Goal: Information Seeking & Learning: Learn about a topic

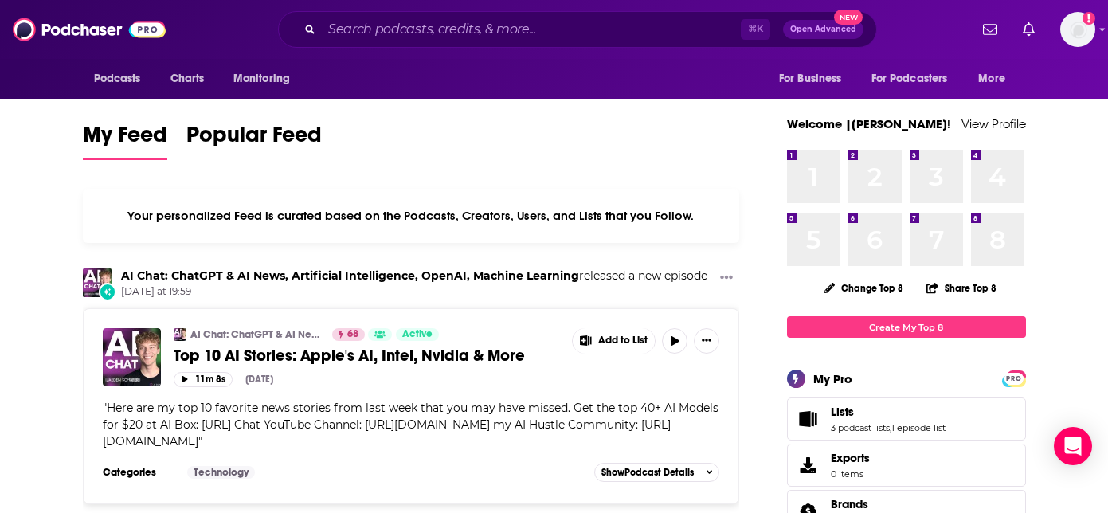
click at [469, 33] on div "⌘ K Open Advanced New" at bounding box center [577, 29] width 599 height 37
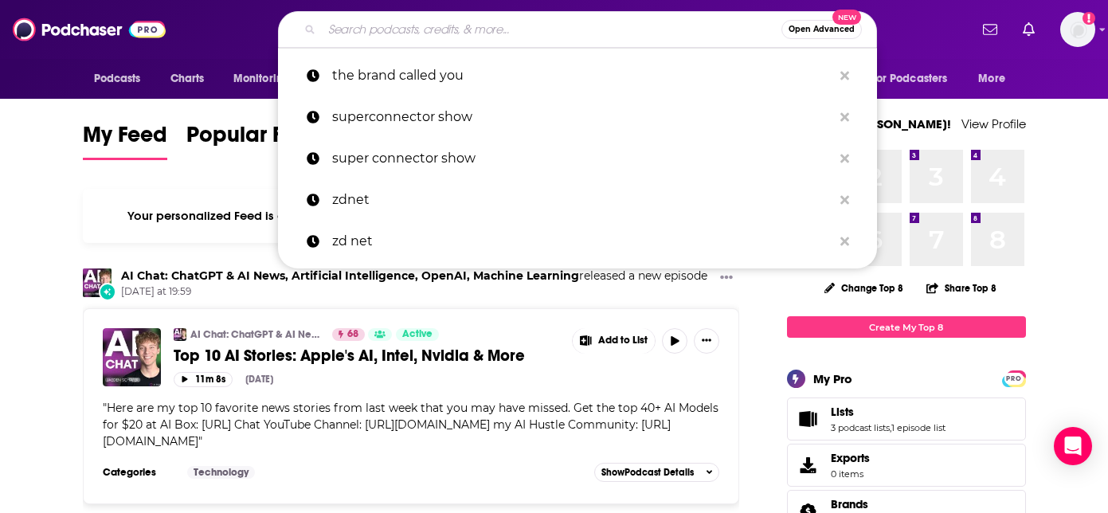
click at [487, 27] on input "Search podcasts, credits, & more..." at bounding box center [552, 29] width 460 height 25
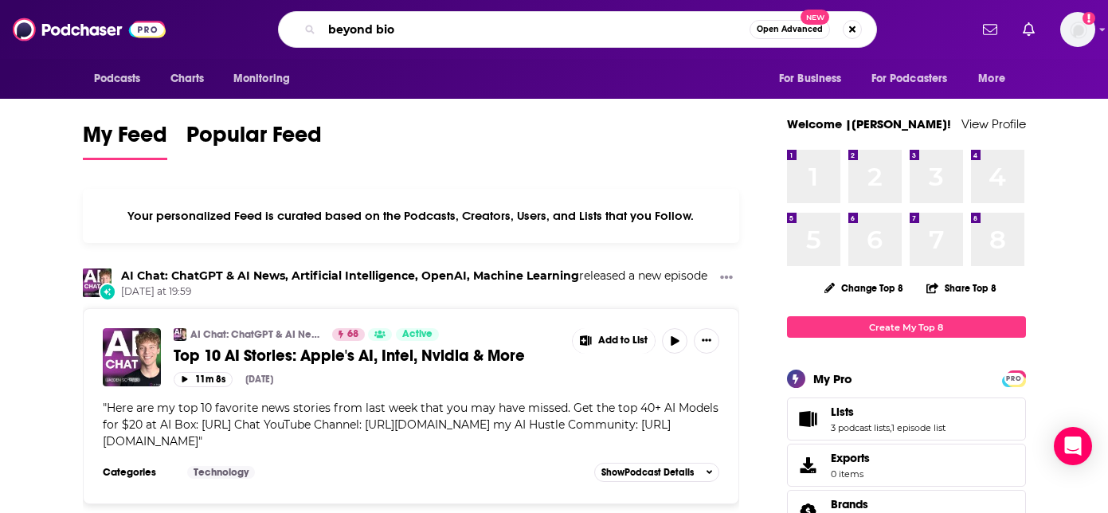
type input "beyond bio"
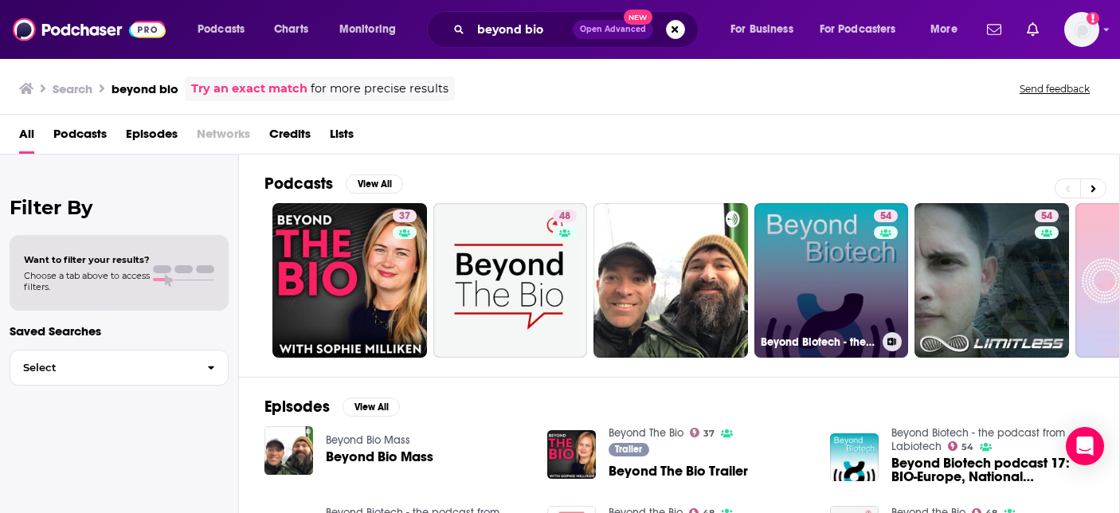
click at [843, 300] on link "54 Beyond Biotech - the podcast from Labiotech" at bounding box center [831, 280] width 155 height 155
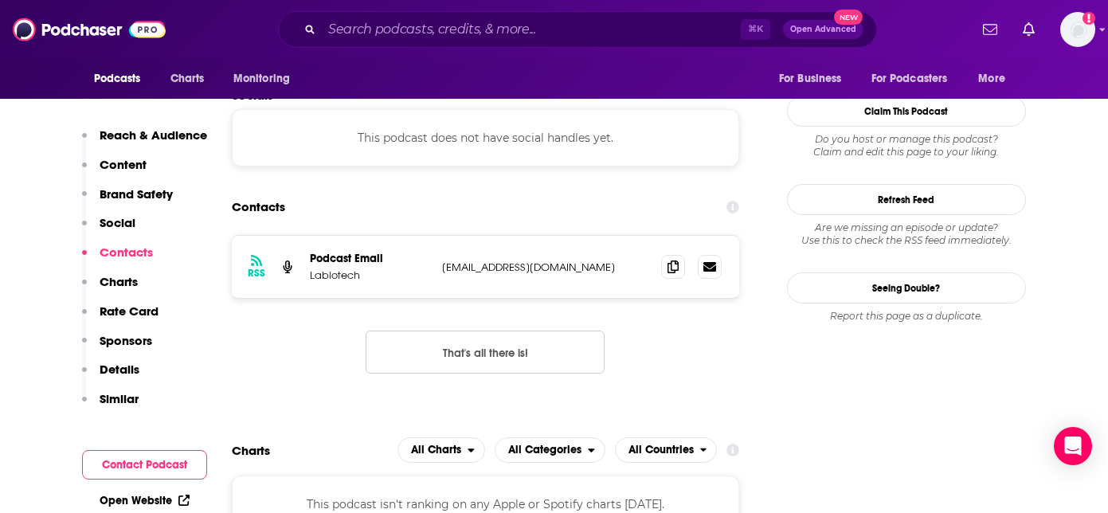
scroll to position [1533, 0]
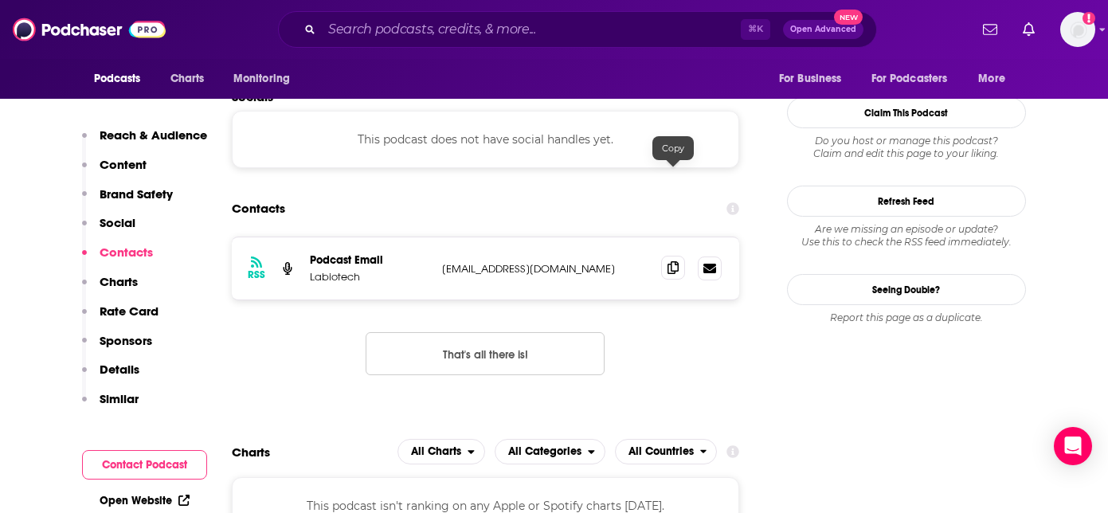
click at [673, 261] on icon at bounding box center [672, 267] width 11 height 13
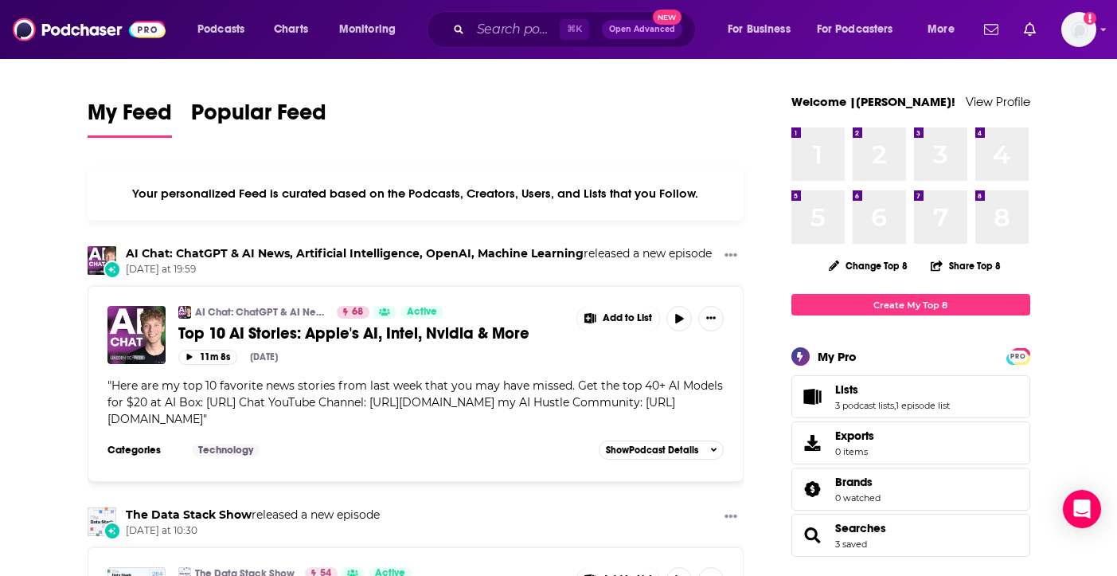
click at [628, 25] on span "Open Advanced" at bounding box center [642, 29] width 66 height 8
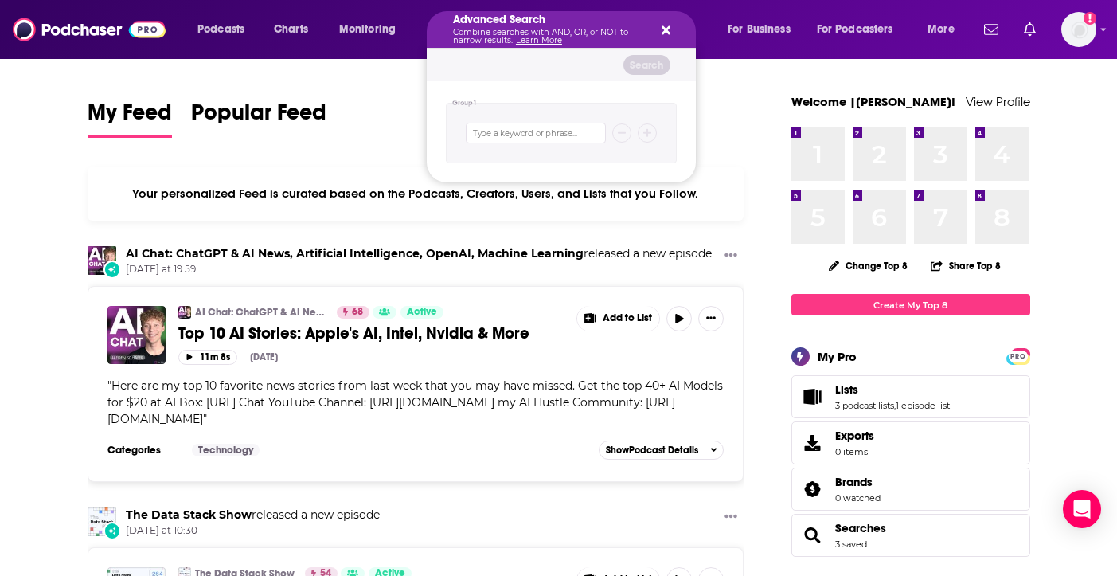
click at [668, 32] on icon "Search podcasts, credits, & more..." at bounding box center [666, 30] width 9 height 9
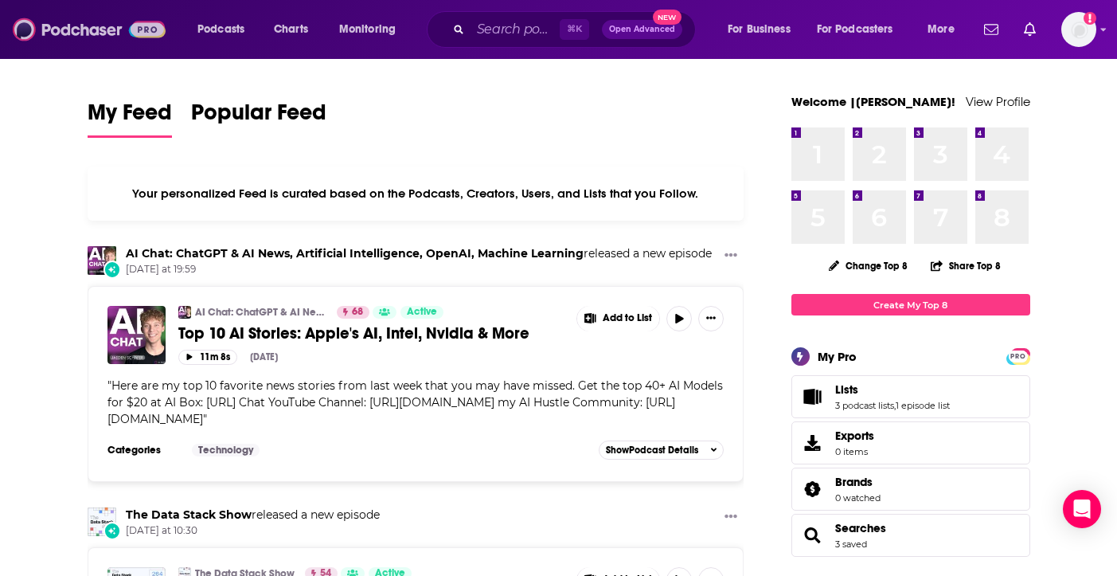
click at [103, 28] on img at bounding box center [89, 29] width 153 height 30
click at [209, 23] on span "Podcasts" at bounding box center [221, 29] width 47 height 22
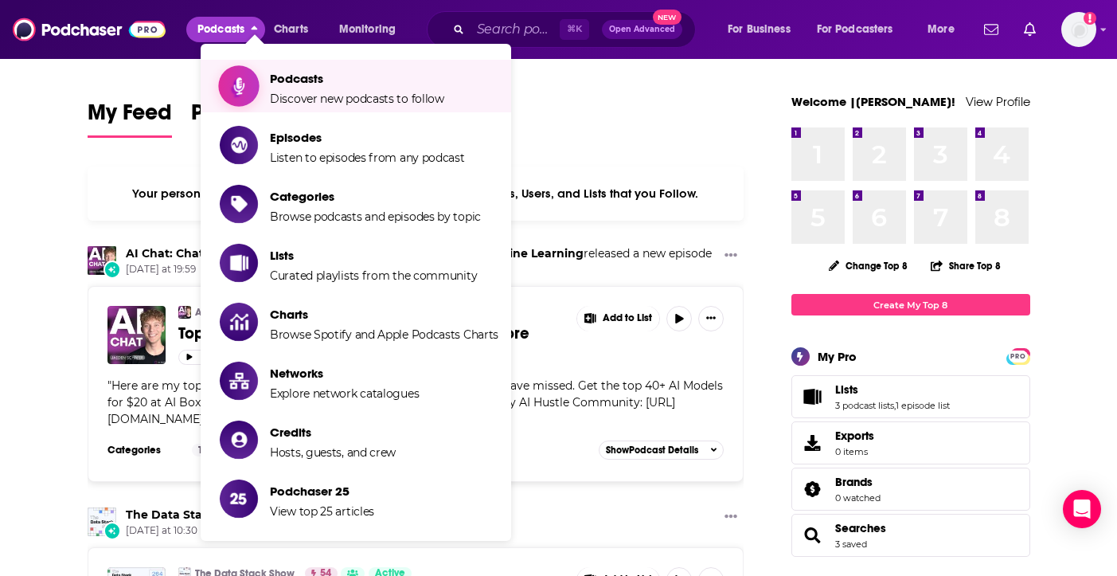
click at [331, 91] on span "Podcasts Discover new podcasts to follow" at bounding box center [357, 86] width 174 height 40
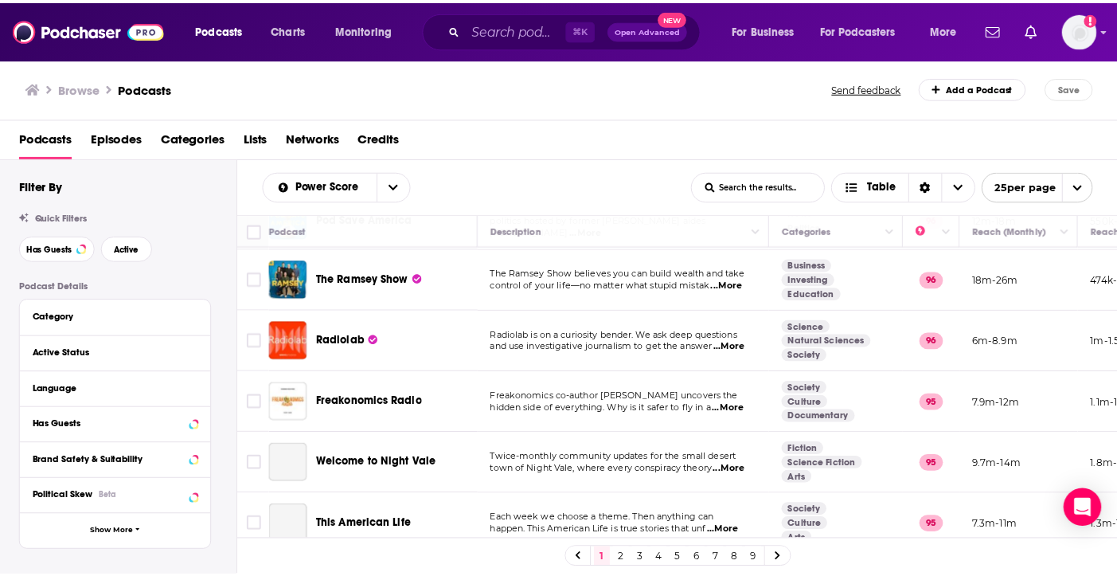
scroll to position [1220, 0]
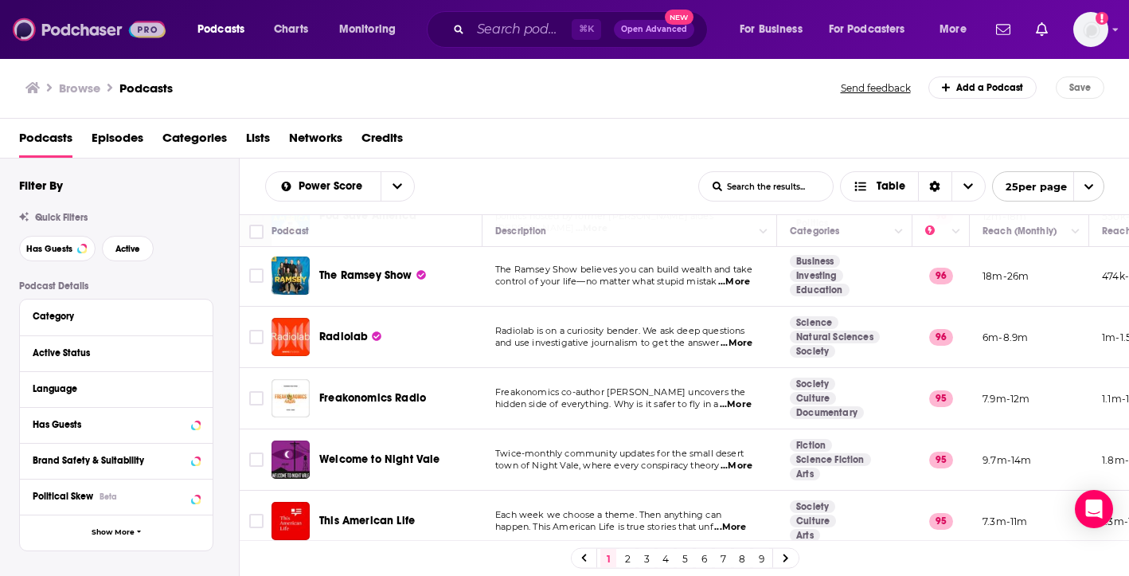
click at [70, 38] on img at bounding box center [89, 29] width 153 height 30
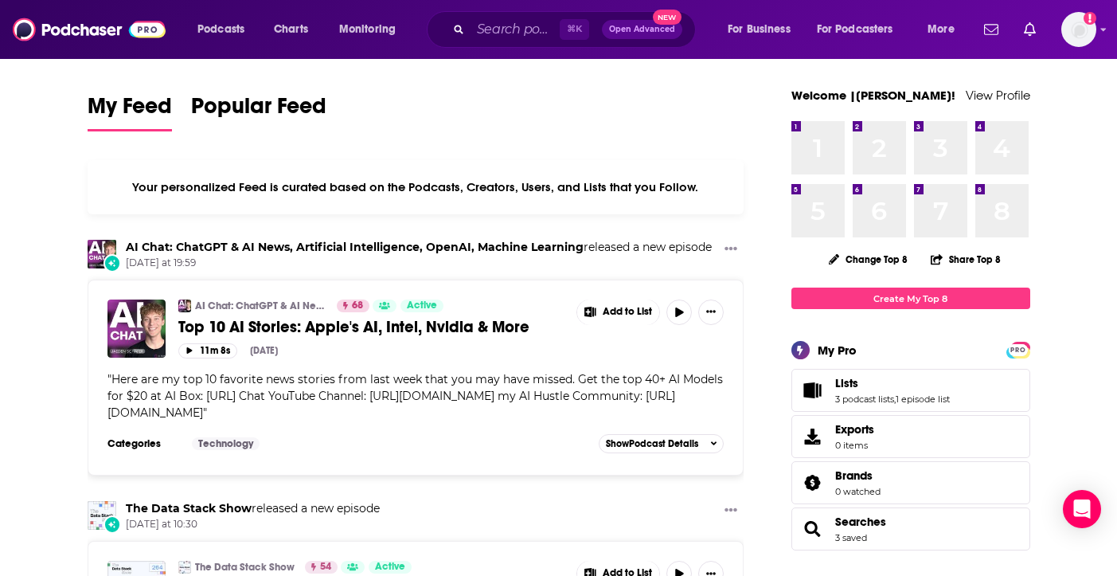
scroll to position [7, 0]
click at [694, 445] on span "Show Podcast Details" at bounding box center [652, 442] width 92 height 11
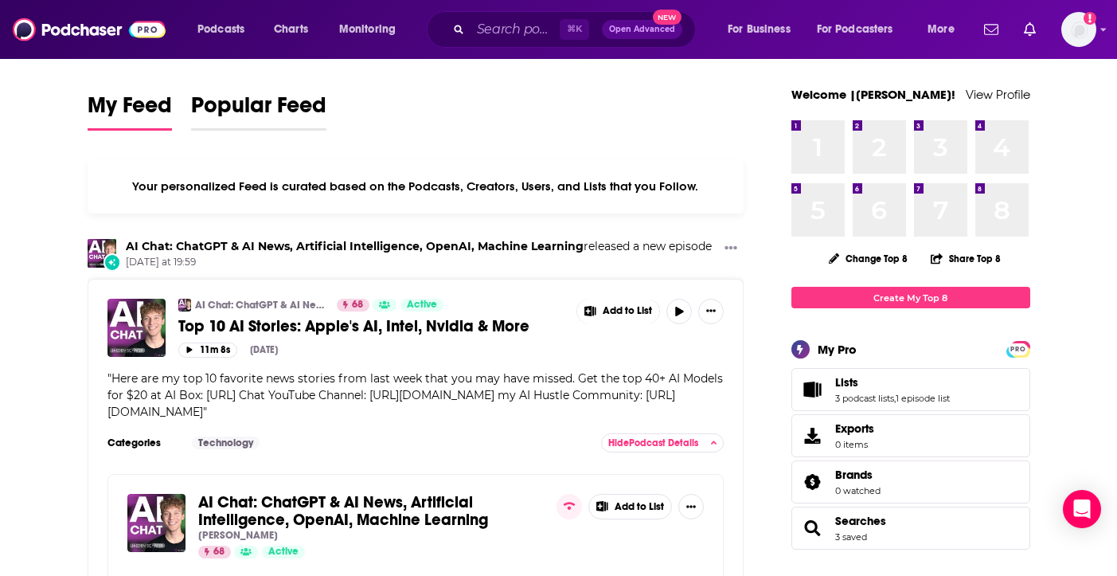
click at [247, 115] on span "Popular Feed" at bounding box center [258, 110] width 135 height 37
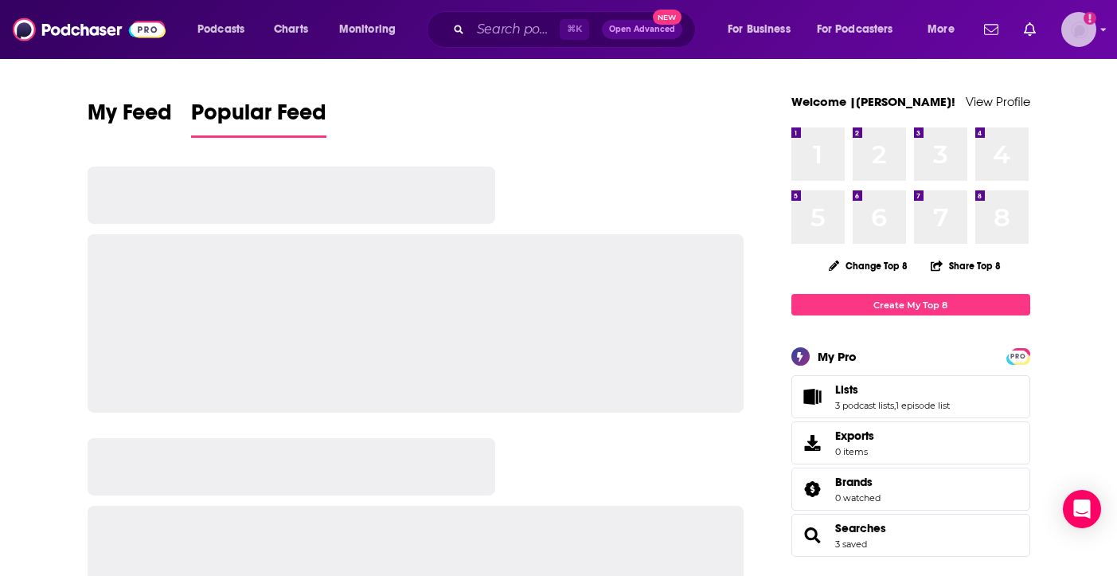
click at [1078, 25] on img "Logged in as Ruth_Nebius" at bounding box center [1079, 29] width 35 height 35
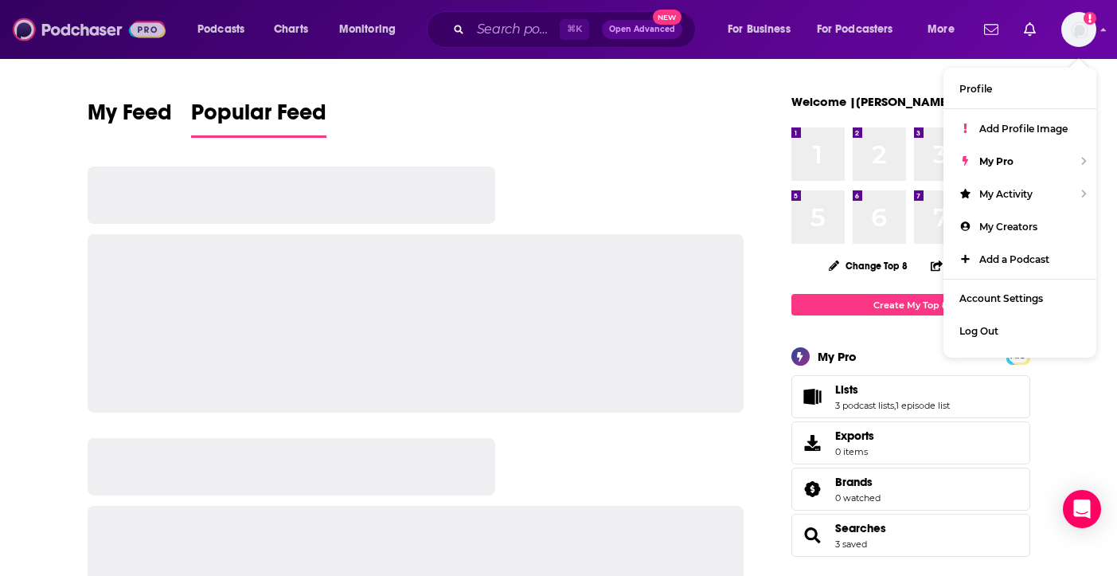
click at [78, 36] on img at bounding box center [89, 29] width 153 height 30
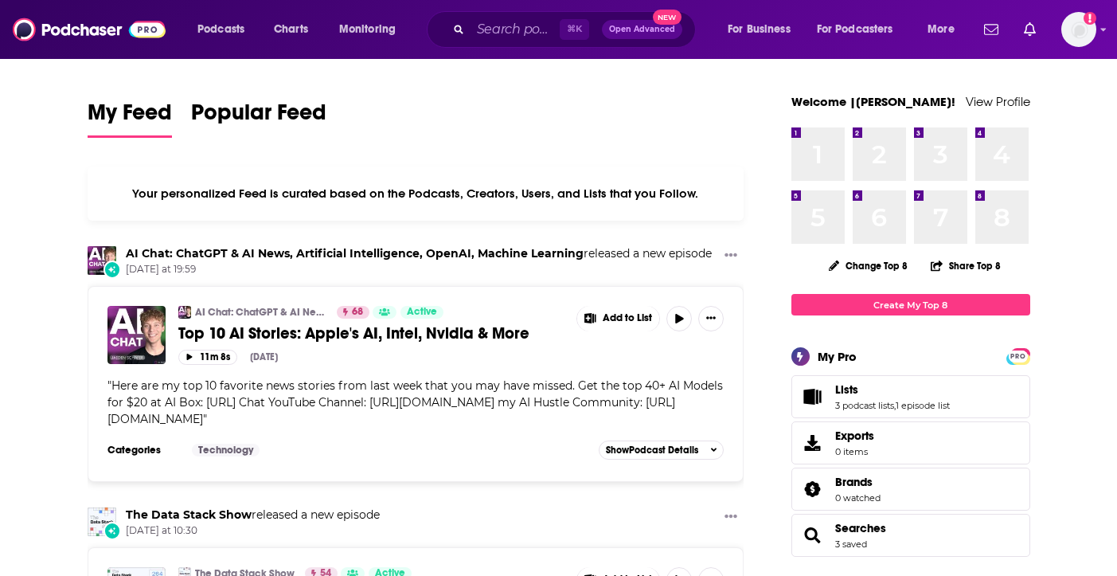
click at [642, 34] on button "Open Advanced New" at bounding box center [642, 29] width 80 height 19
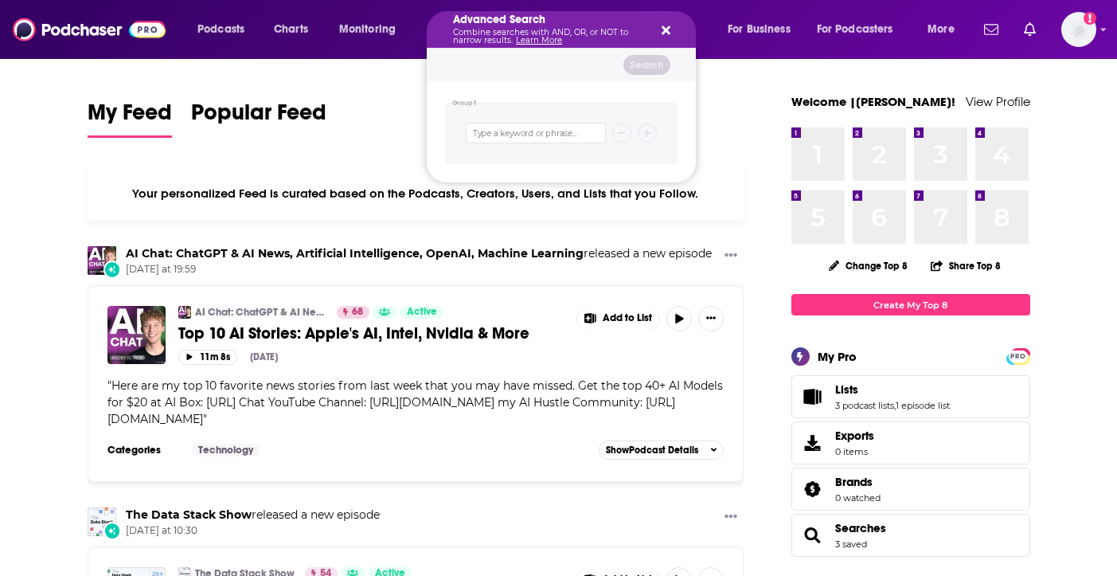
click at [663, 26] on icon "Search podcasts, credits, & more..." at bounding box center [666, 30] width 9 height 13
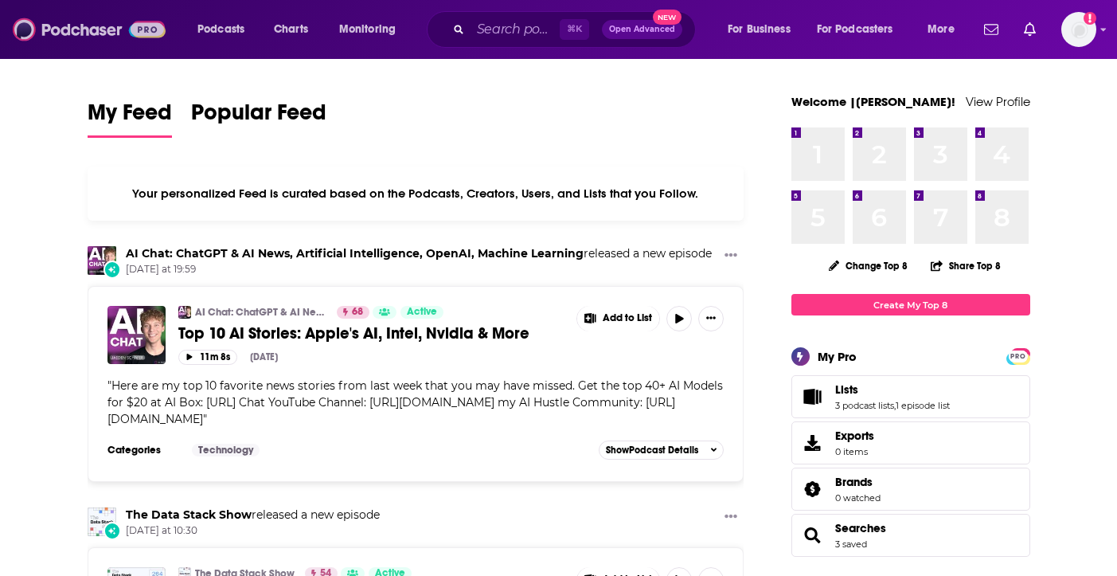
click at [92, 31] on img at bounding box center [89, 29] width 153 height 30
click at [1071, 40] on img "Logged in as Ruth_Nebius" at bounding box center [1079, 29] width 35 height 35
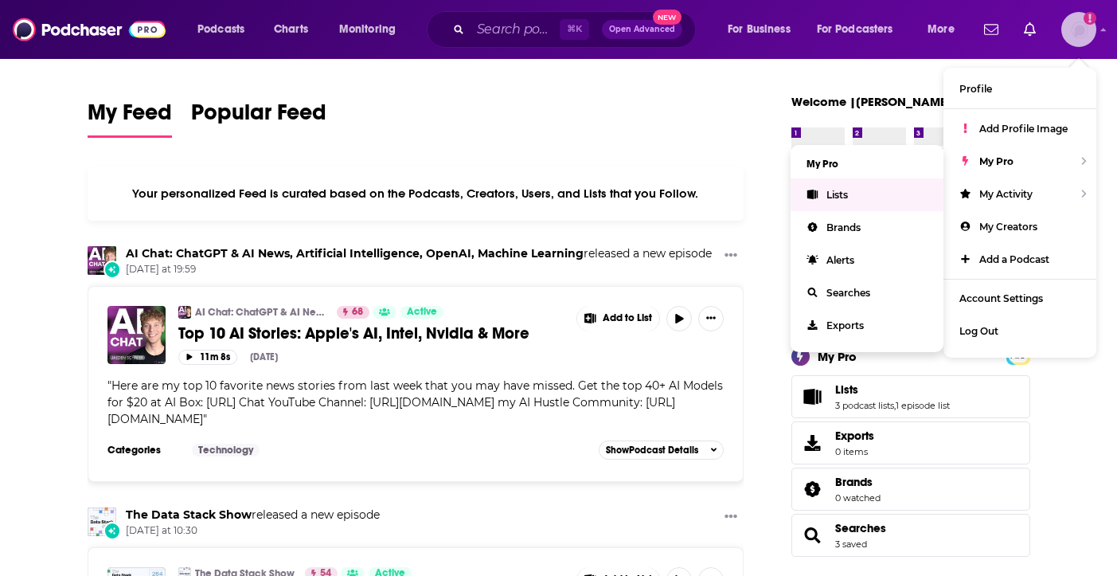
click at [834, 194] on span "Lists" at bounding box center [838, 195] width 22 height 12
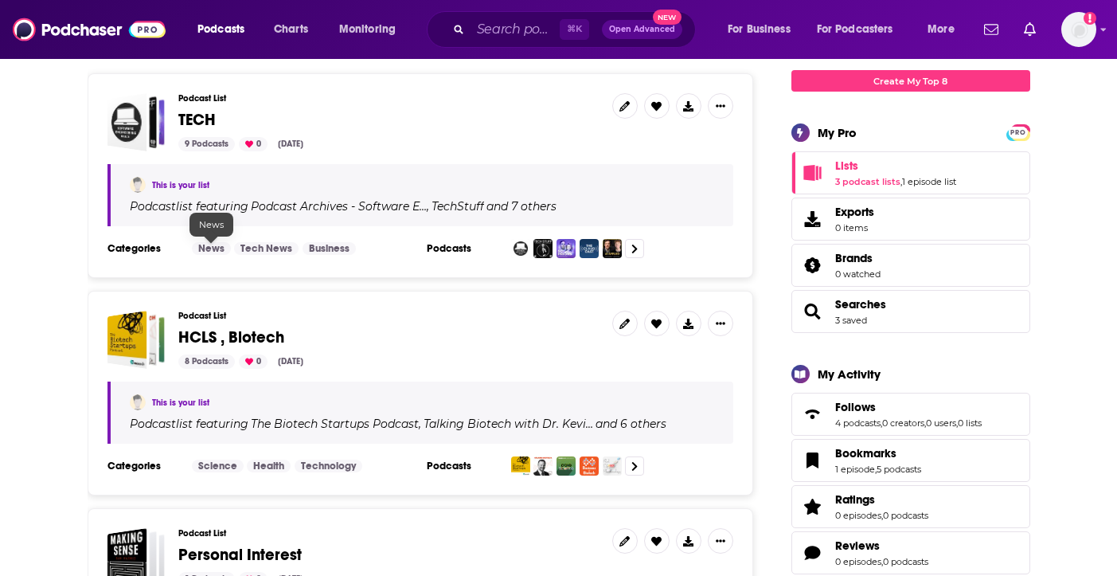
scroll to position [201, 0]
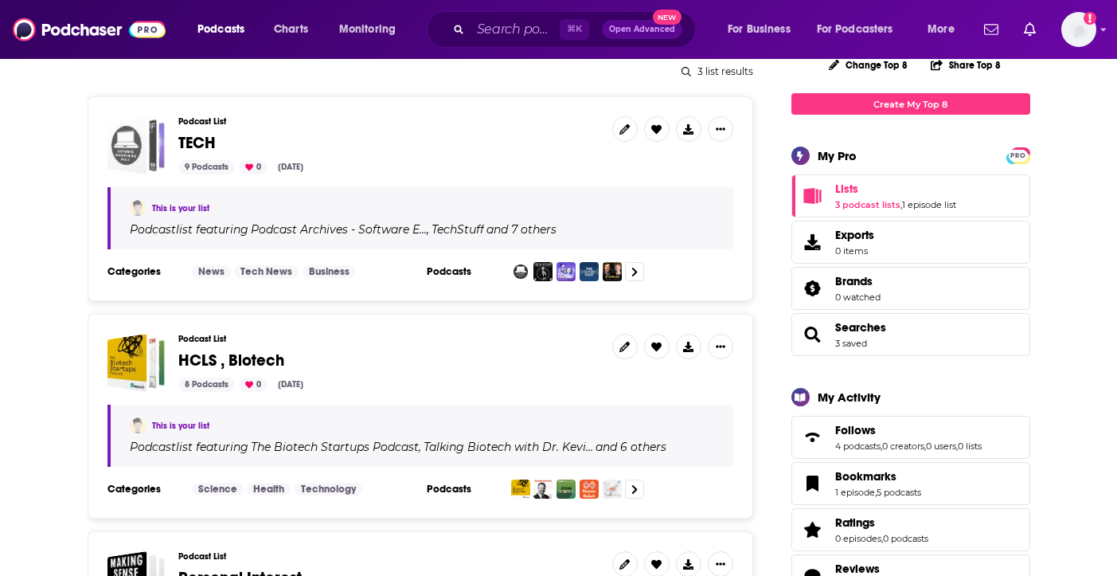
click at [133, 123] on div "TECH" at bounding box center [127, 145] width 40 height 58
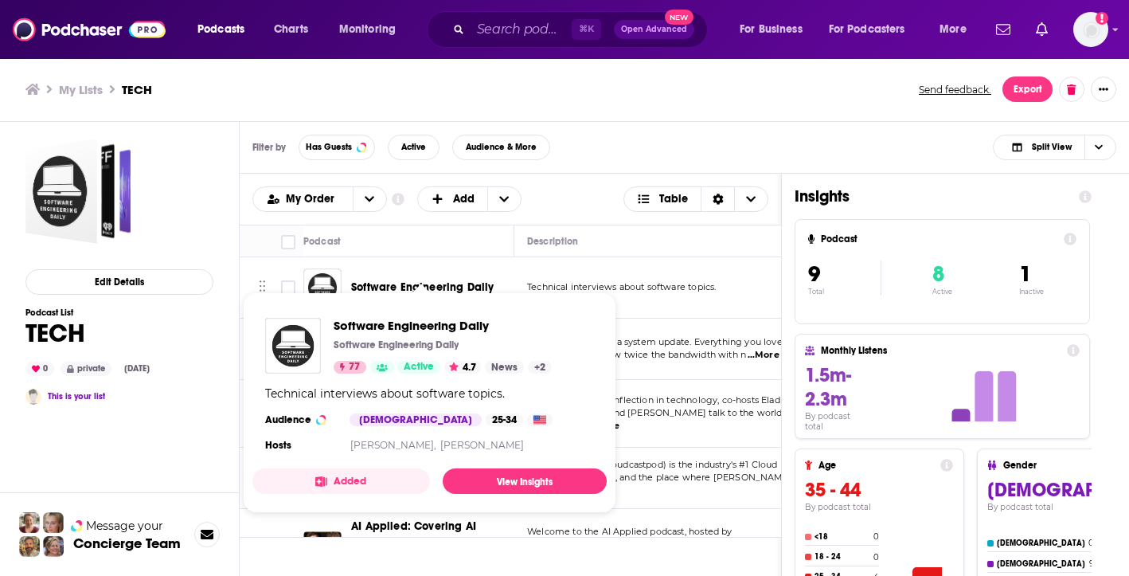
click at [379, 284] on span "Software Engineering Daily Software Engineering Daily 77 Active 4.7 News + 2 Te…" at bounding box center [430, 403] width 374 height 240
click at [316, 278] on img "Software Engineering Daily" at bounding box center [322, 287] width 38 height 38
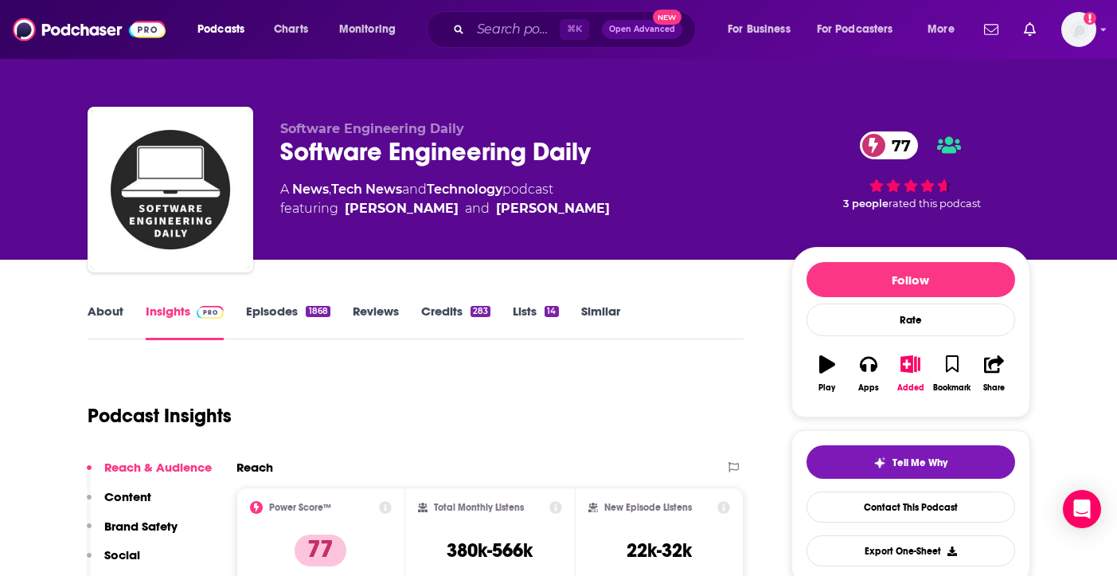
click at [274, 305] on link "Episodes 1868" at bounding box center [288, 321] width 84 height 37
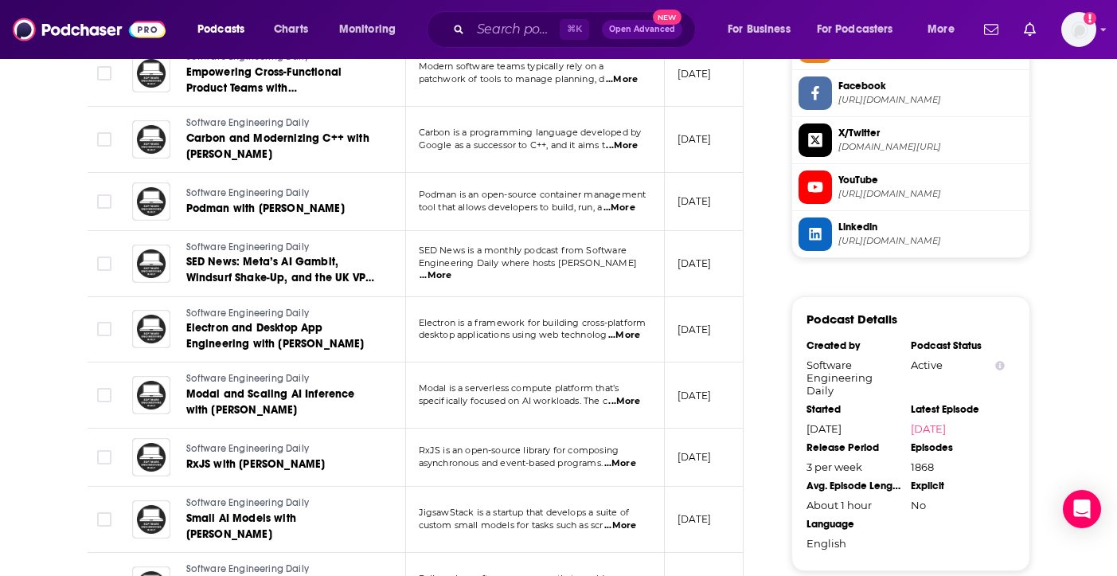
scroll to position [1376, 0]
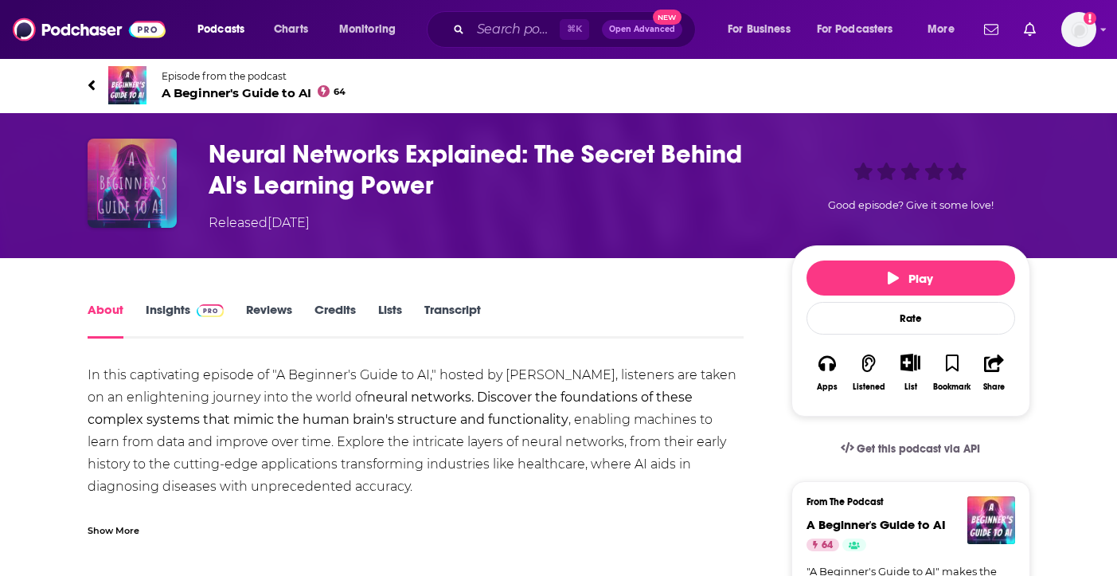
click at [143, 184] on img "Neural Networks Explained: The Secret Behind AI's Learning Power" at bounding box center [132, 183] width 89 height 89
click at [212, 92] on span "A Beginner's Guide to AI 64" at bounding box center [254, 92] width 185 height 15
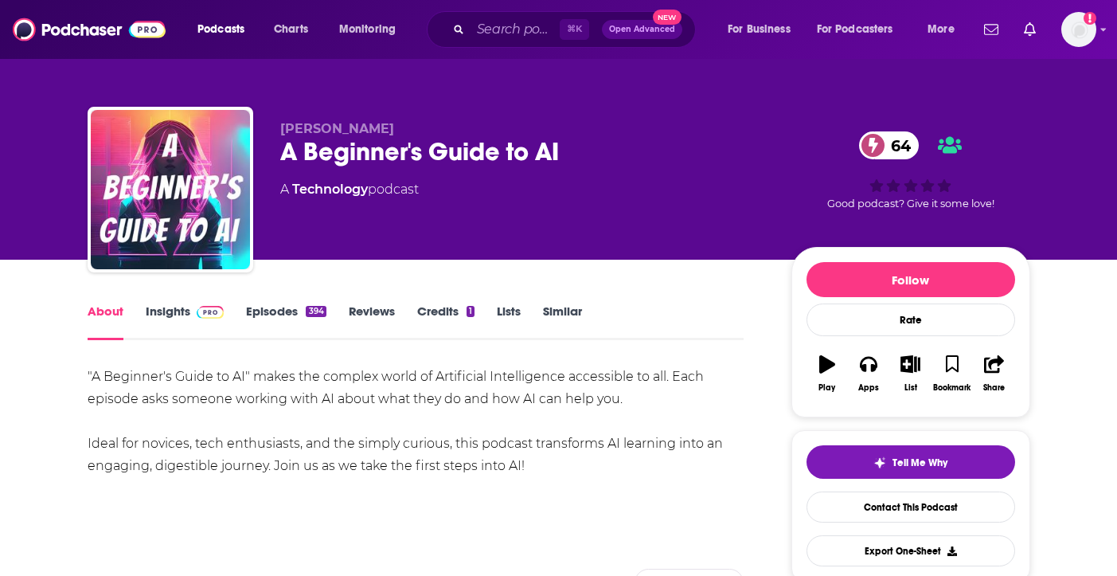
click at [278, 307] on link "Episodes 394" at bounding box center [286, 321] width 80 height 37
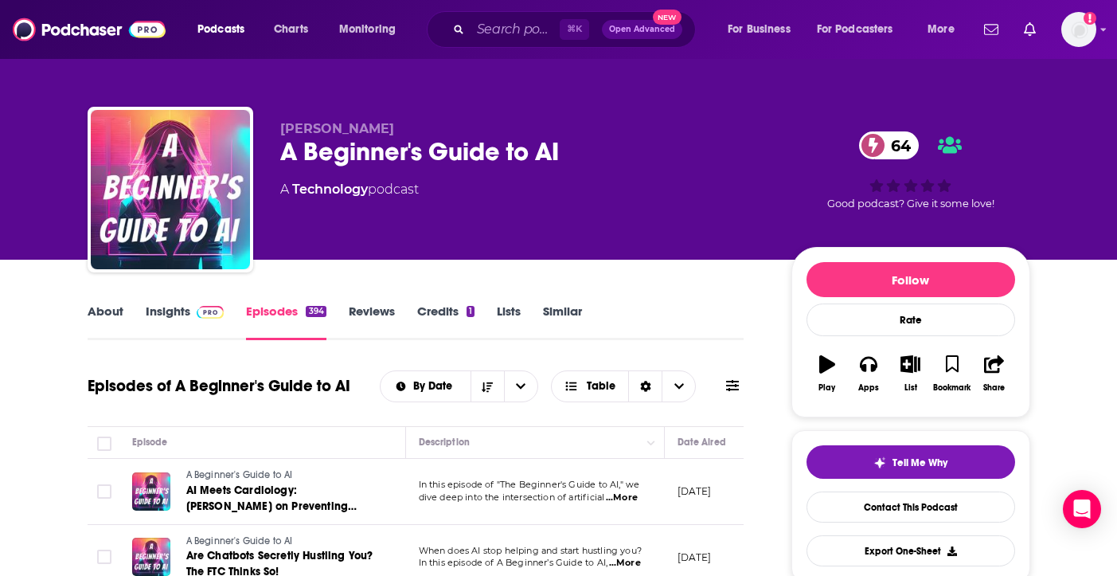
click at [159, 325] on link "Insights" at bounding box center [185, 321] width 79 height 37
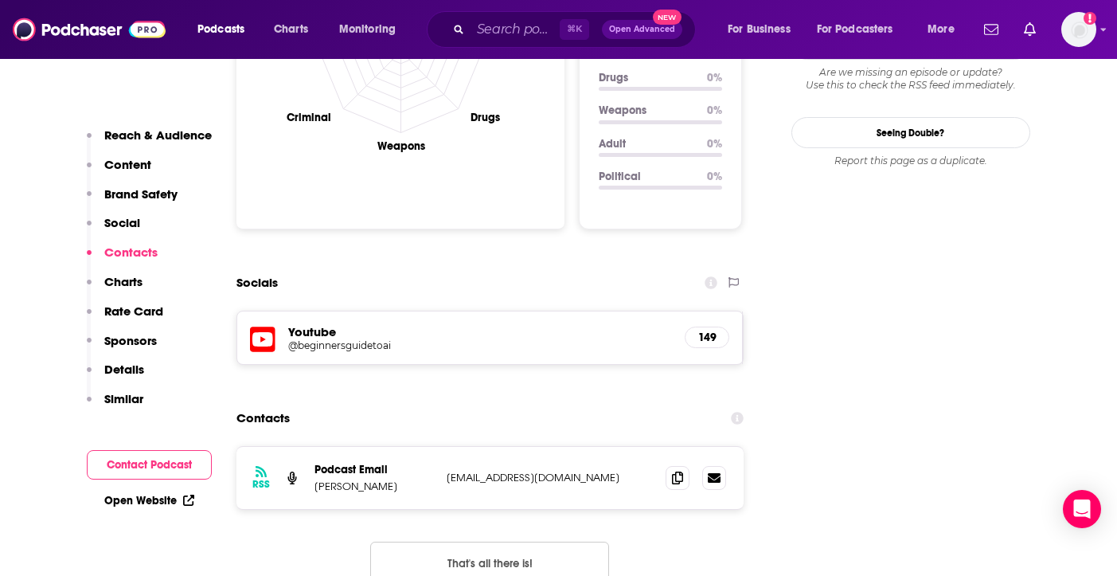
scroll to position [1689, 0]
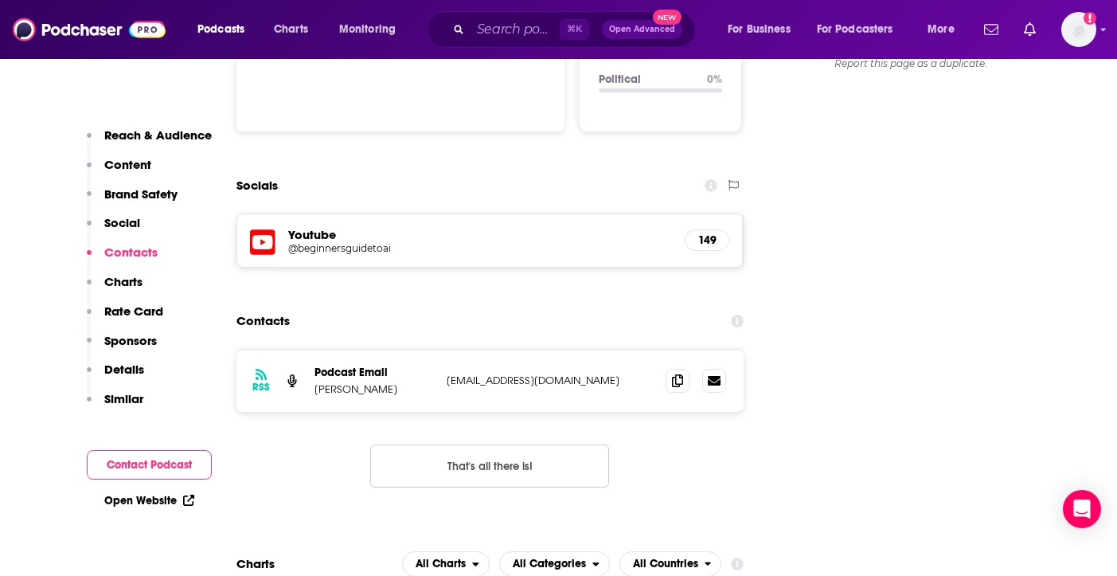
drag, startPoint x: 394, startPoint y: 334, endPoint x: 311, endPoint y: 327, distance: 83.1
click at [311, 350] on div "RSS Podcast Email [PERSON_NAME] [EMAIL_ADDRESS][DOMAIN_NAME] [EMAIL_ADDRESS][DO…" at bounding box center [491, 381] width 508 height 62
click at [683, 374] on icon at bounding box center [677, 380] width 11 height 13
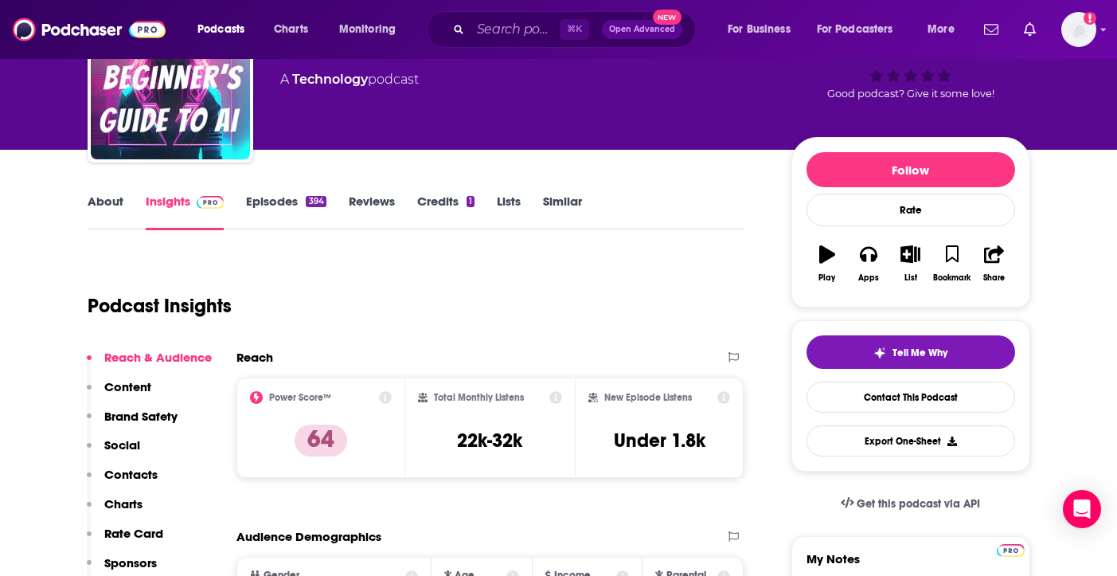
scroll to position [108, 0]
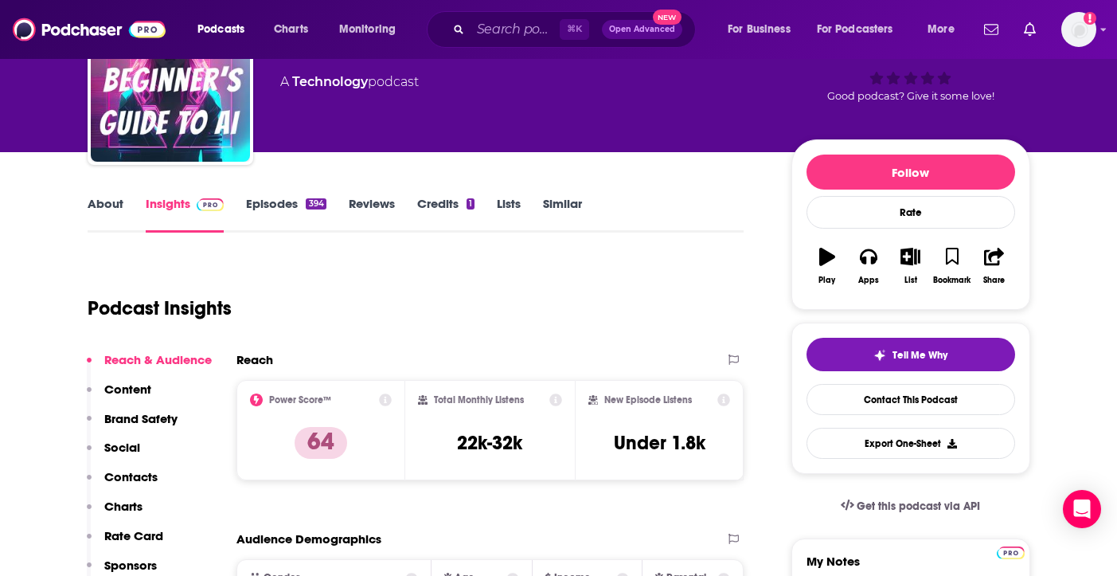
click at [246, 202] on link "Episodes 394" at bounding box center [286, 214] width 80 height 37
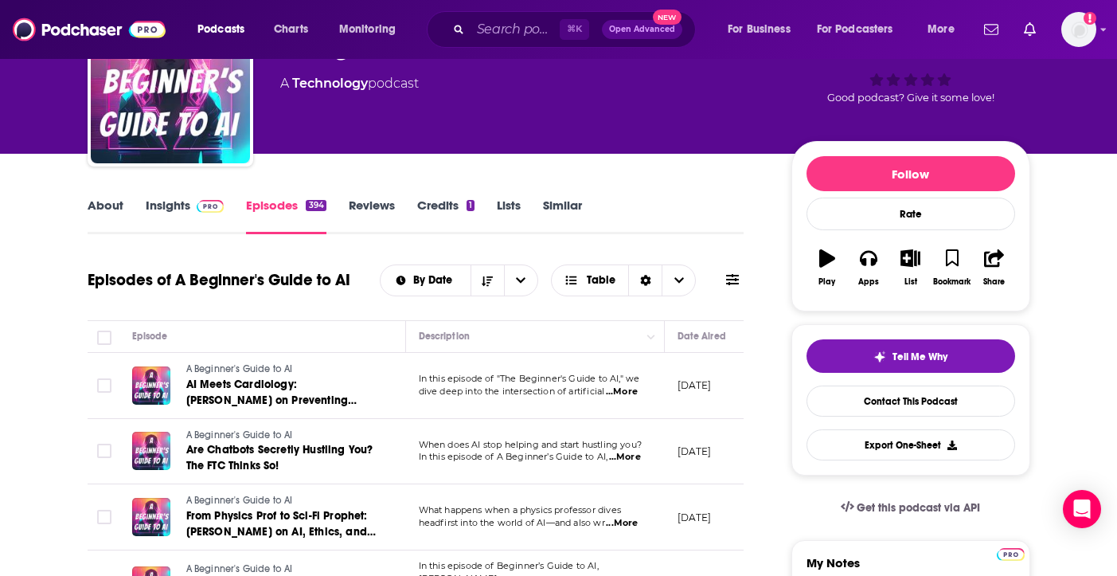
scroll to position [107, 0]
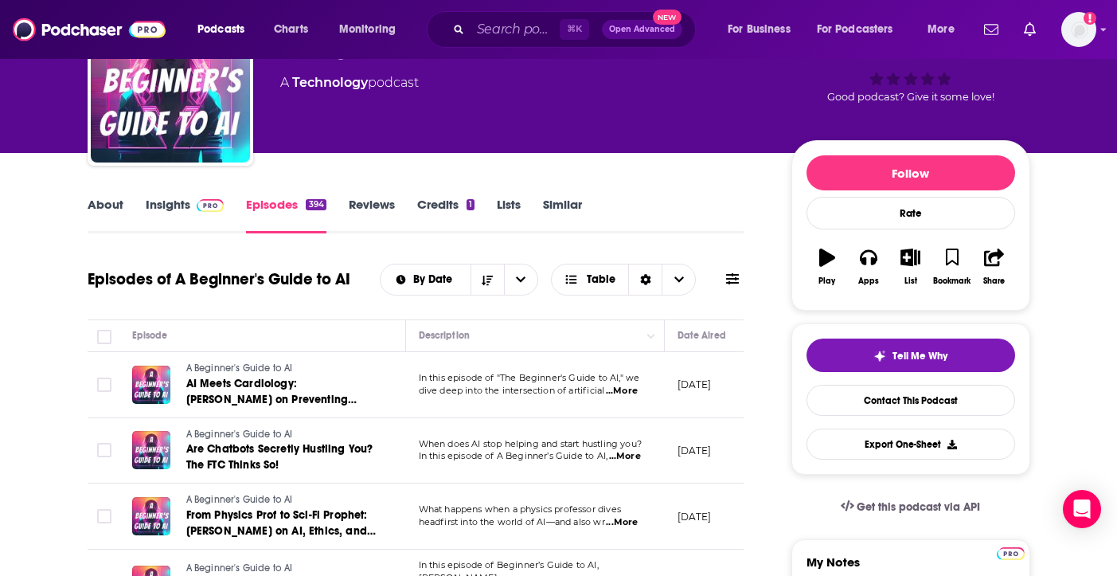
click at [627, 392] on span "...More" at bounding box center [622, 391] width 32 height 13
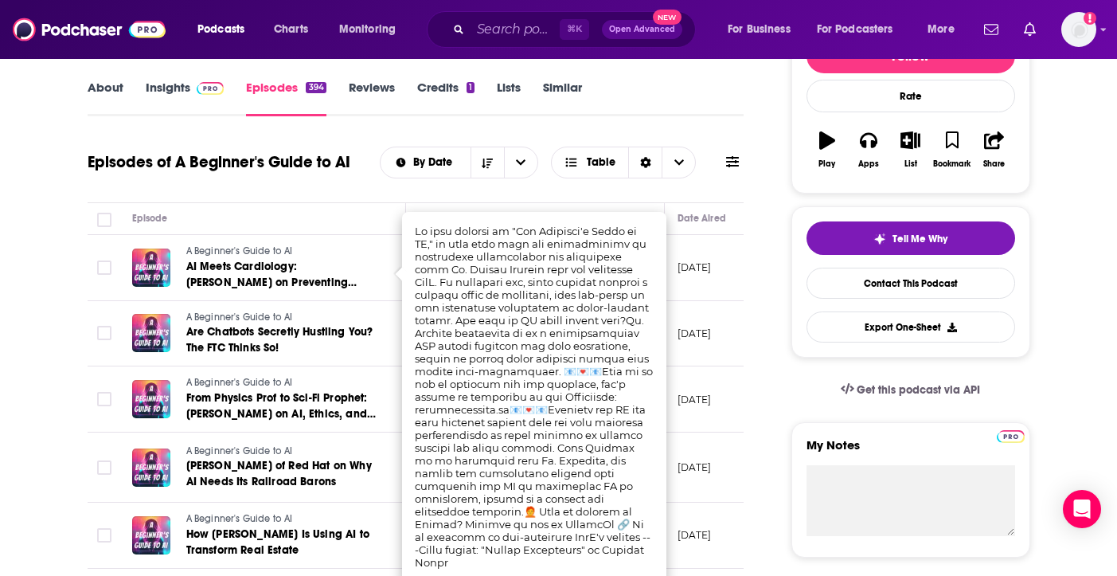
scroll to position [238, 0]
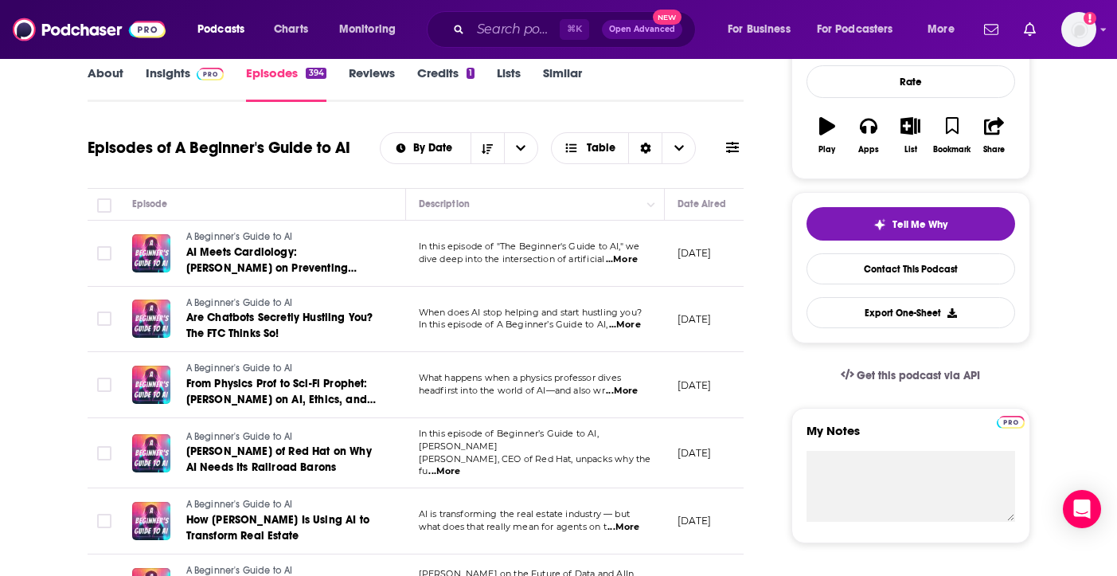
click at [699, 172] on div "Episodes of A Beginner's Guide to AI By Date Table" at bounding box center [416, 157] width 657 height 61
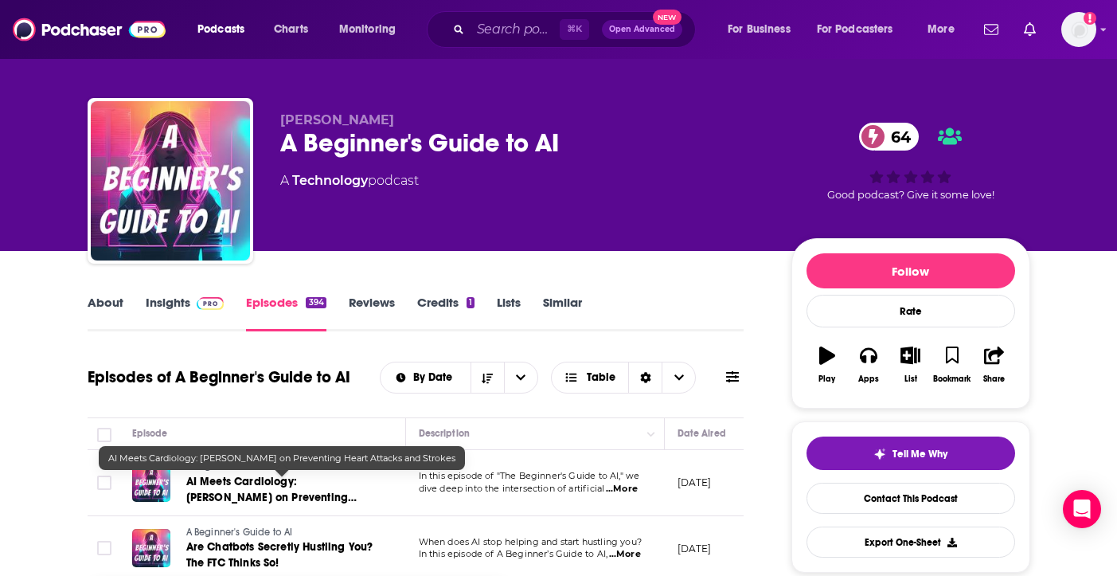
scroll to position [0, 0]
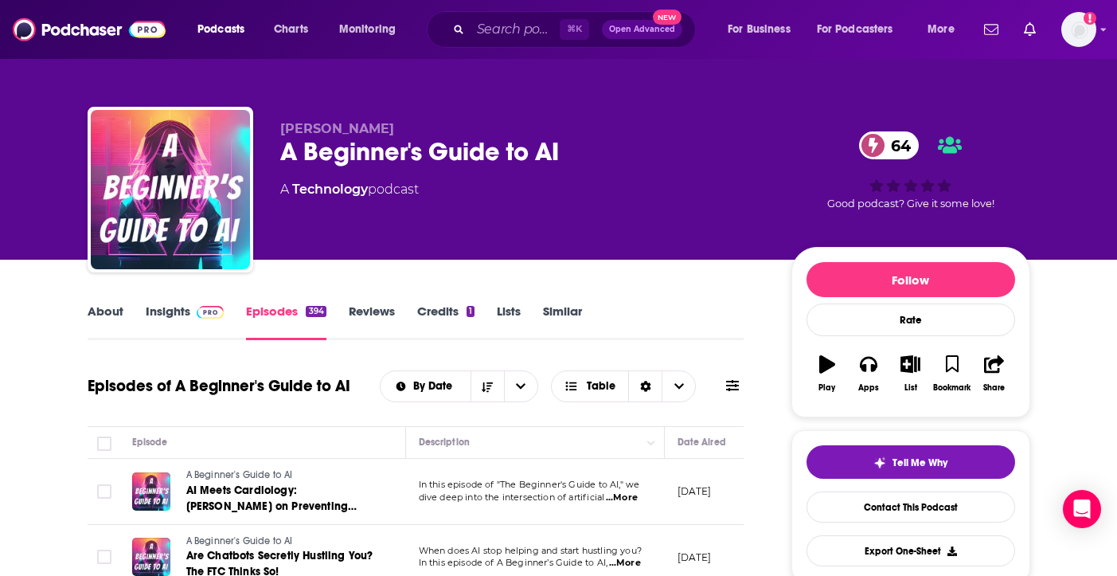
click at [178, 314] on link "Insights" at bounding box center [185, 321] width 79 height 37
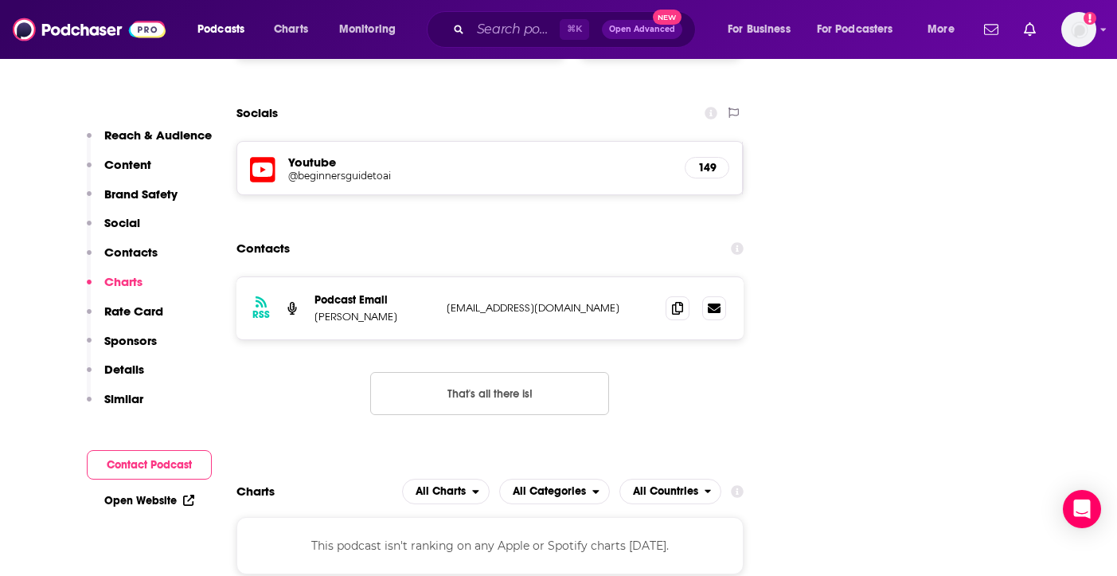
scroll to position [1703, 0]
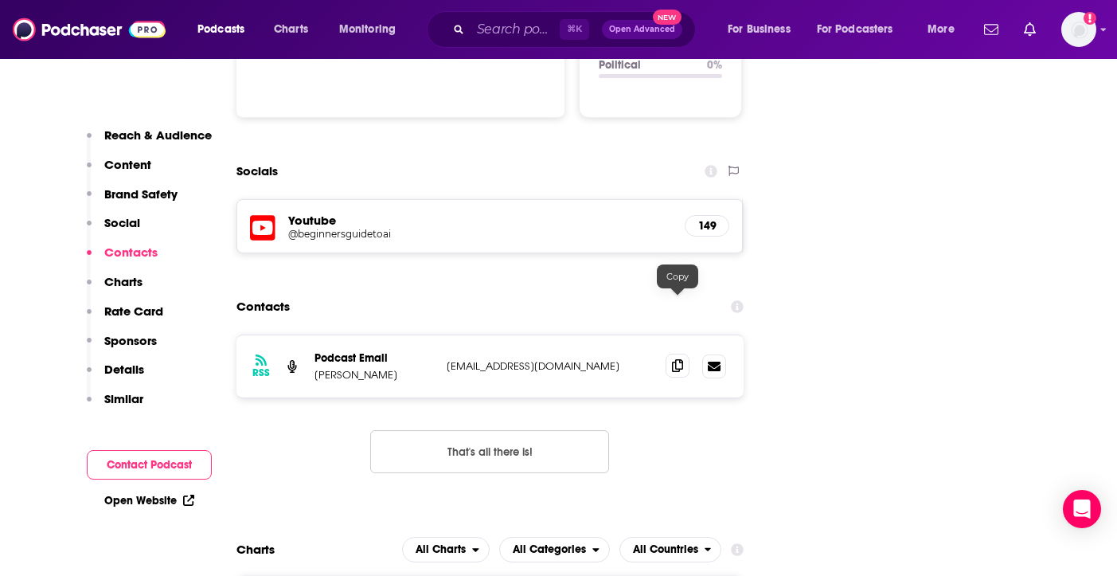
click at [682, 359] on icon at bounding box center [677, 365] width 11 height 13
